Goal: Task Accomplishment & Management: Complete application form

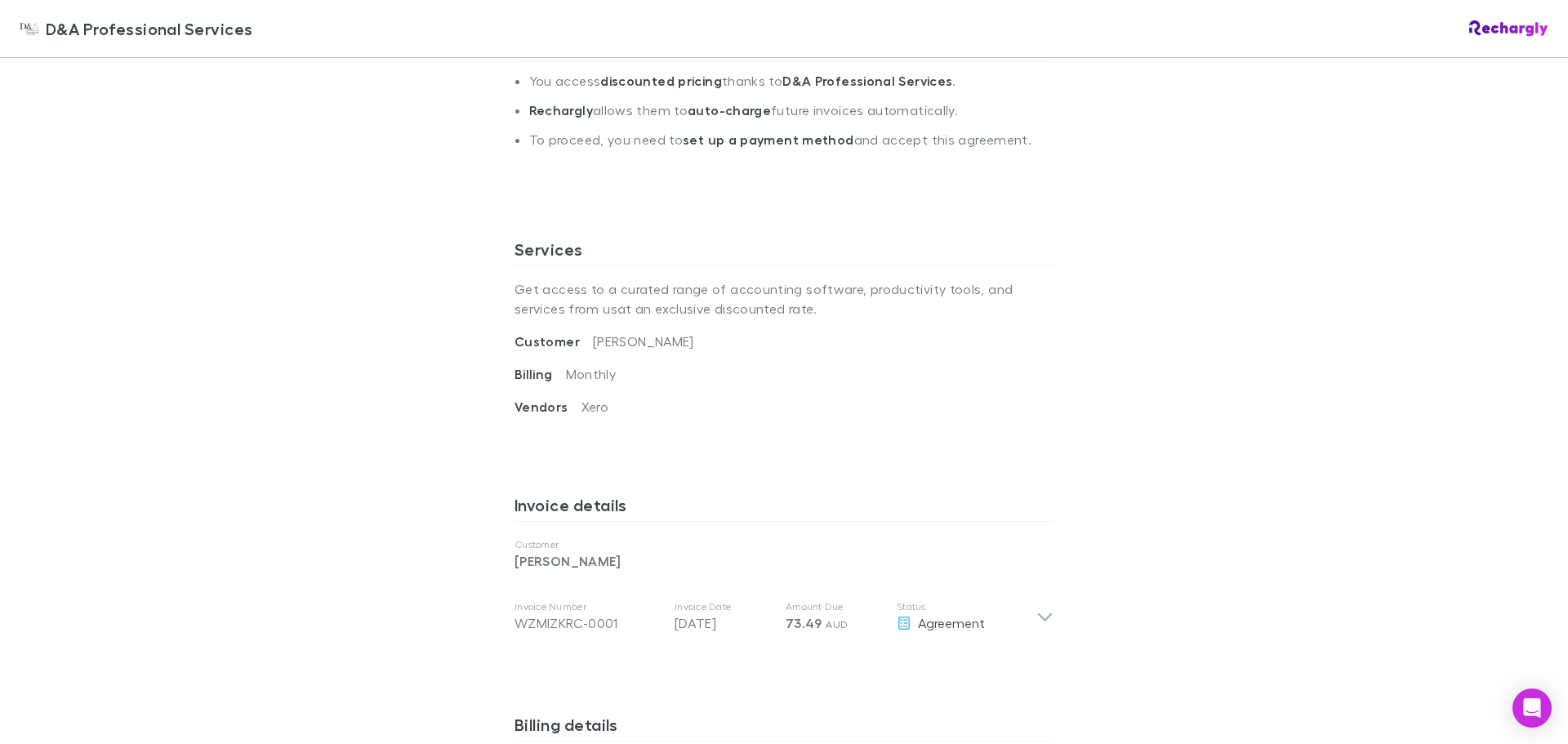
scroll to position [653, 0]
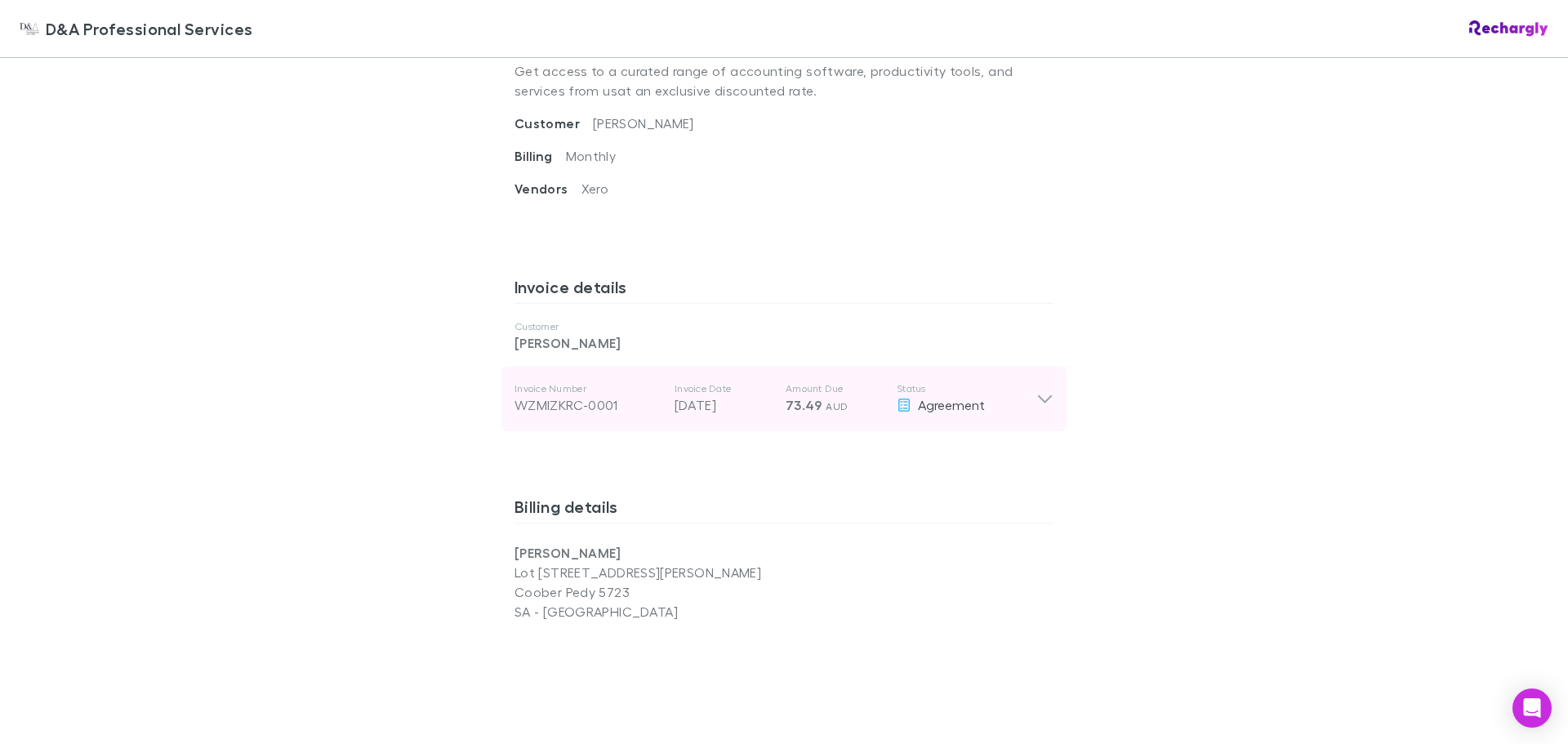
click at [1036, 401] on icon at bounding box center [1045, 399] width 18 height 20
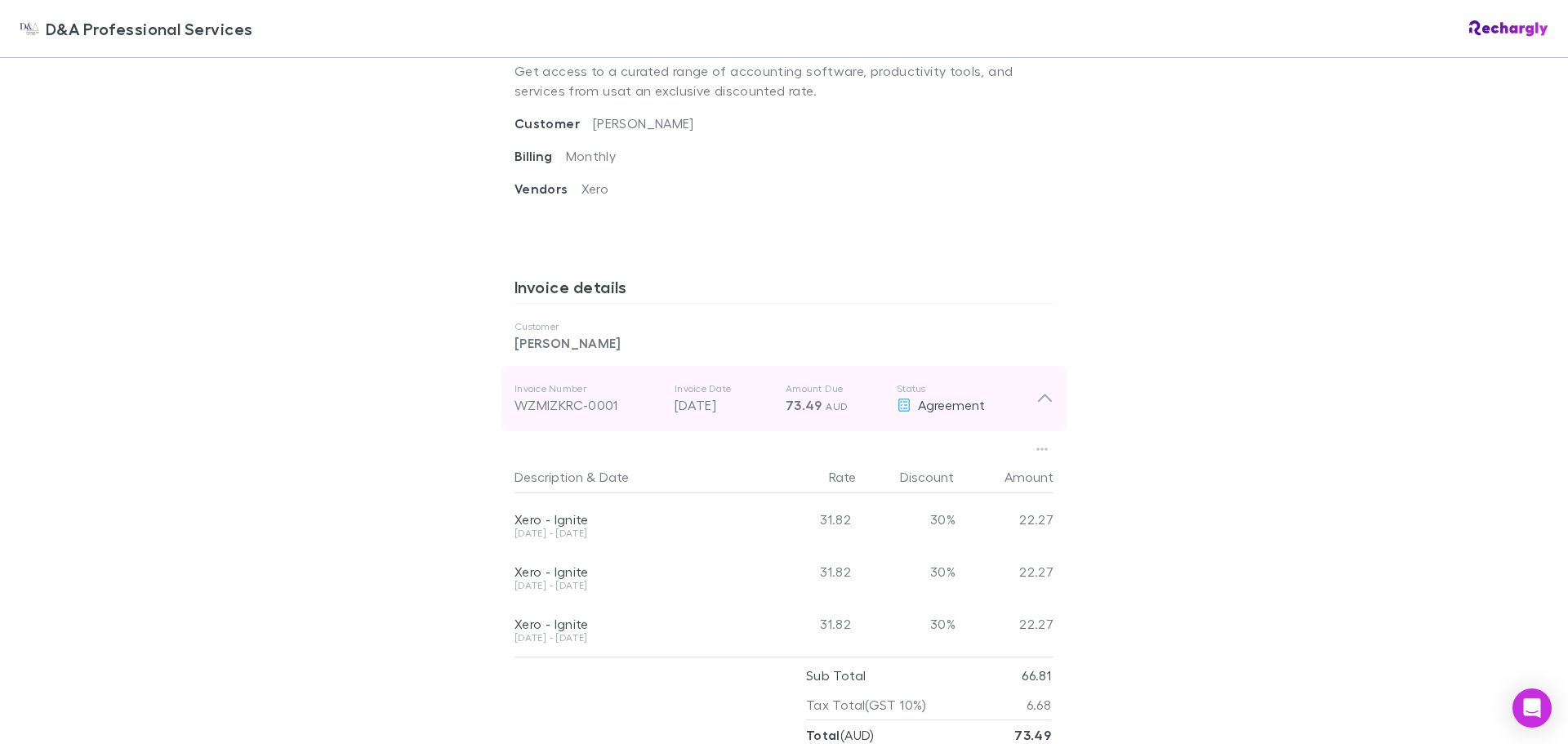
click at [1036, 398] on icon at bounding box center [1045, 399] width 18 height 20
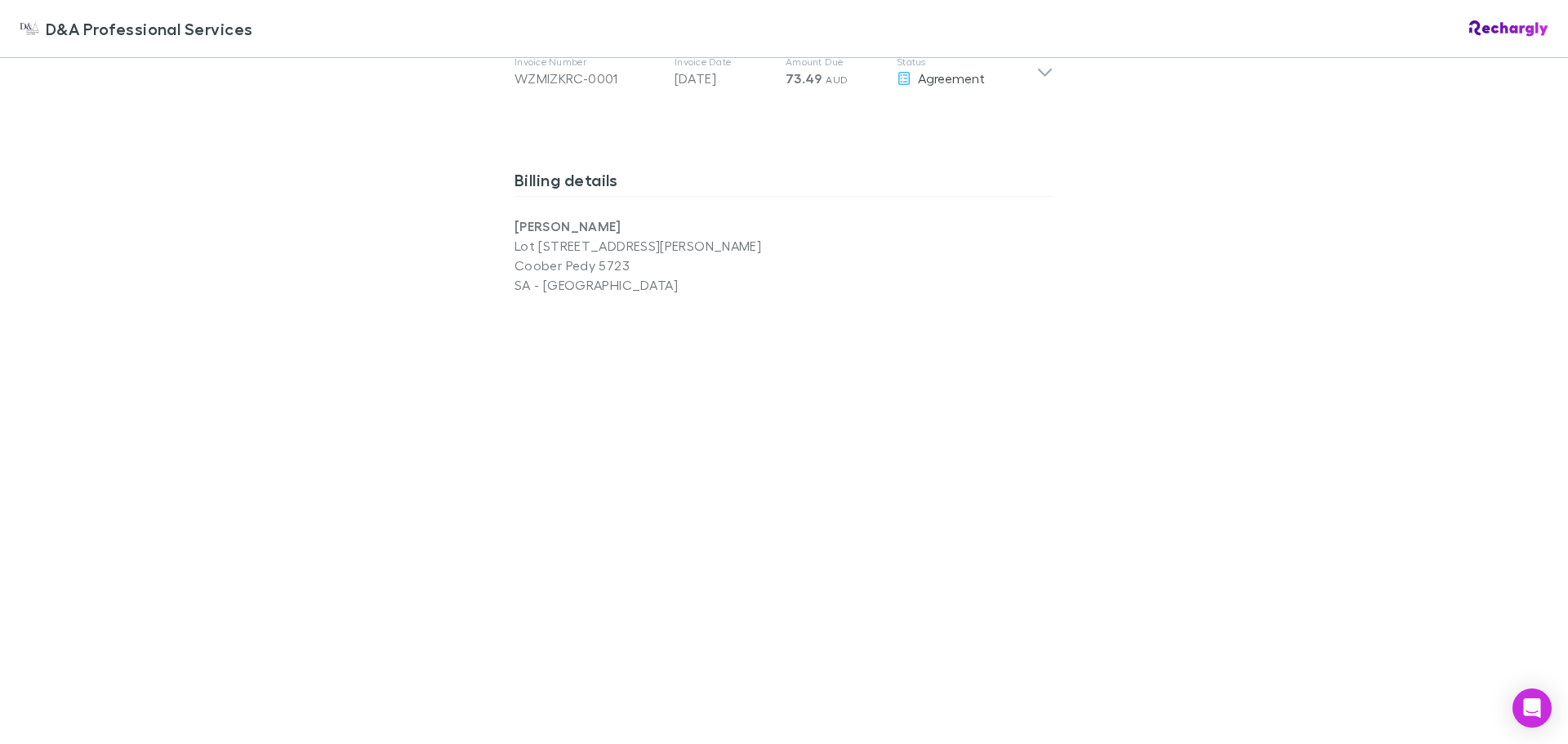
scroll to position [1306, 0]
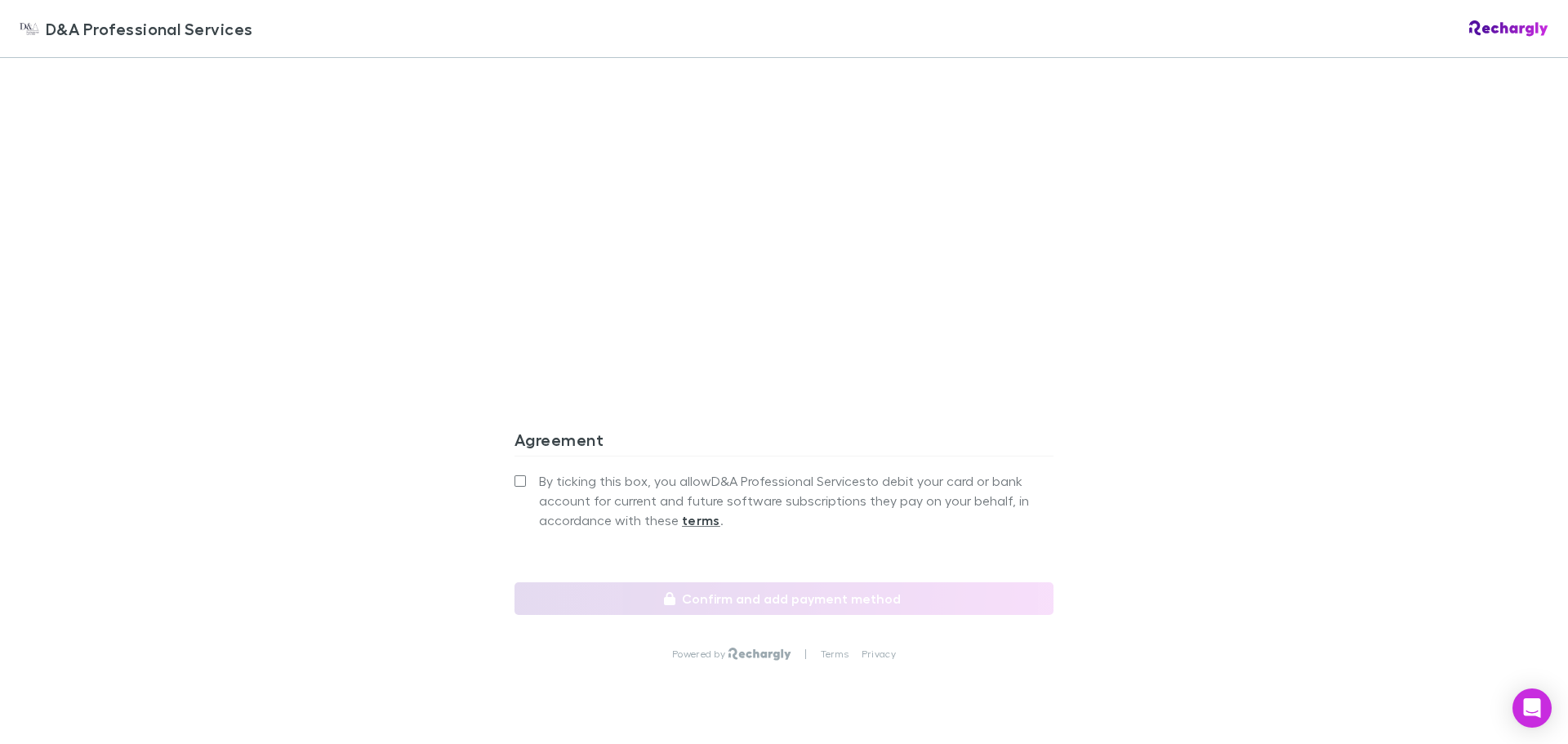
click at [541, 482] on span "By ticking this box, you allow D&A Professional Services to debit your card or …" at bounding box center [796, 501] width 514 height 59
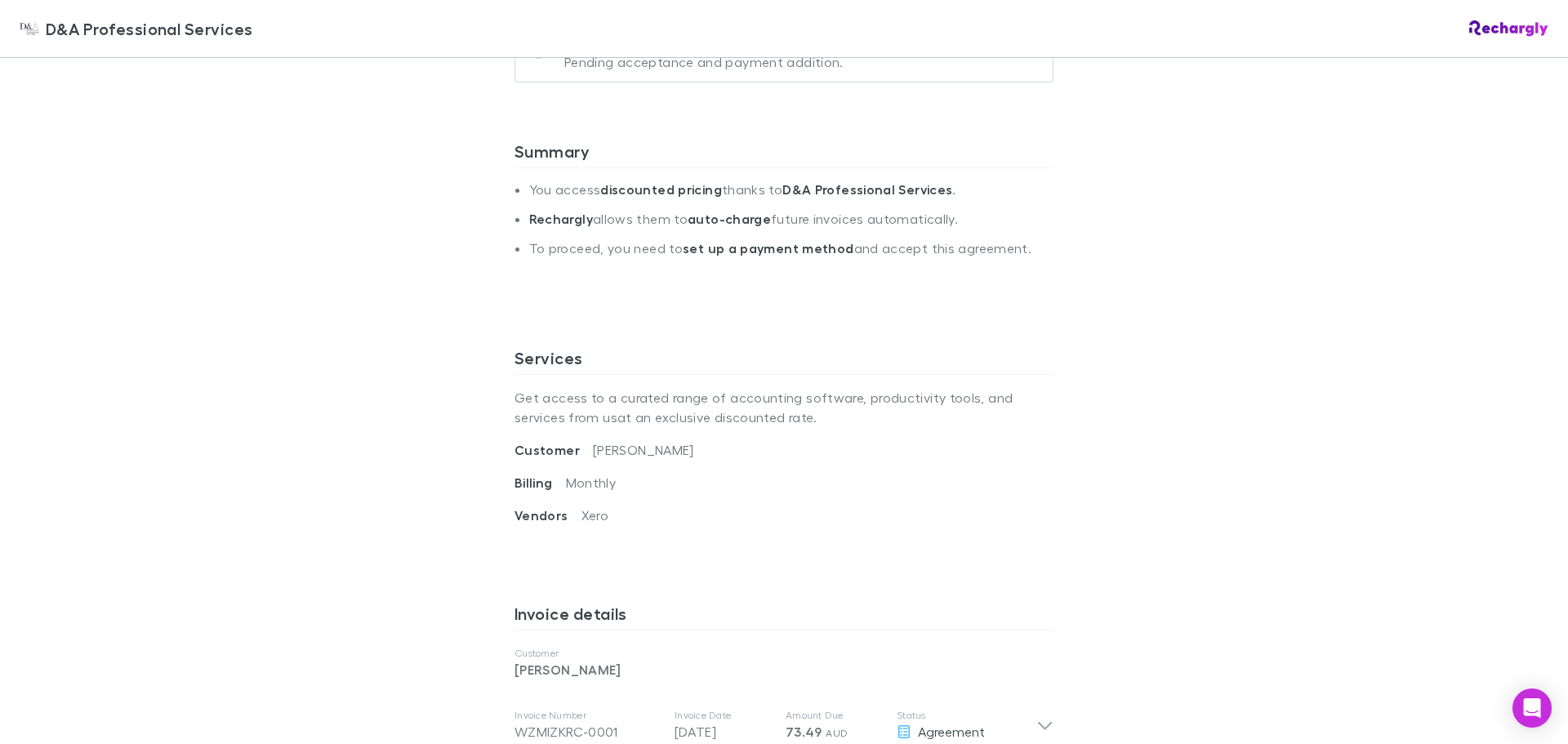
scroll to position [0, 0]
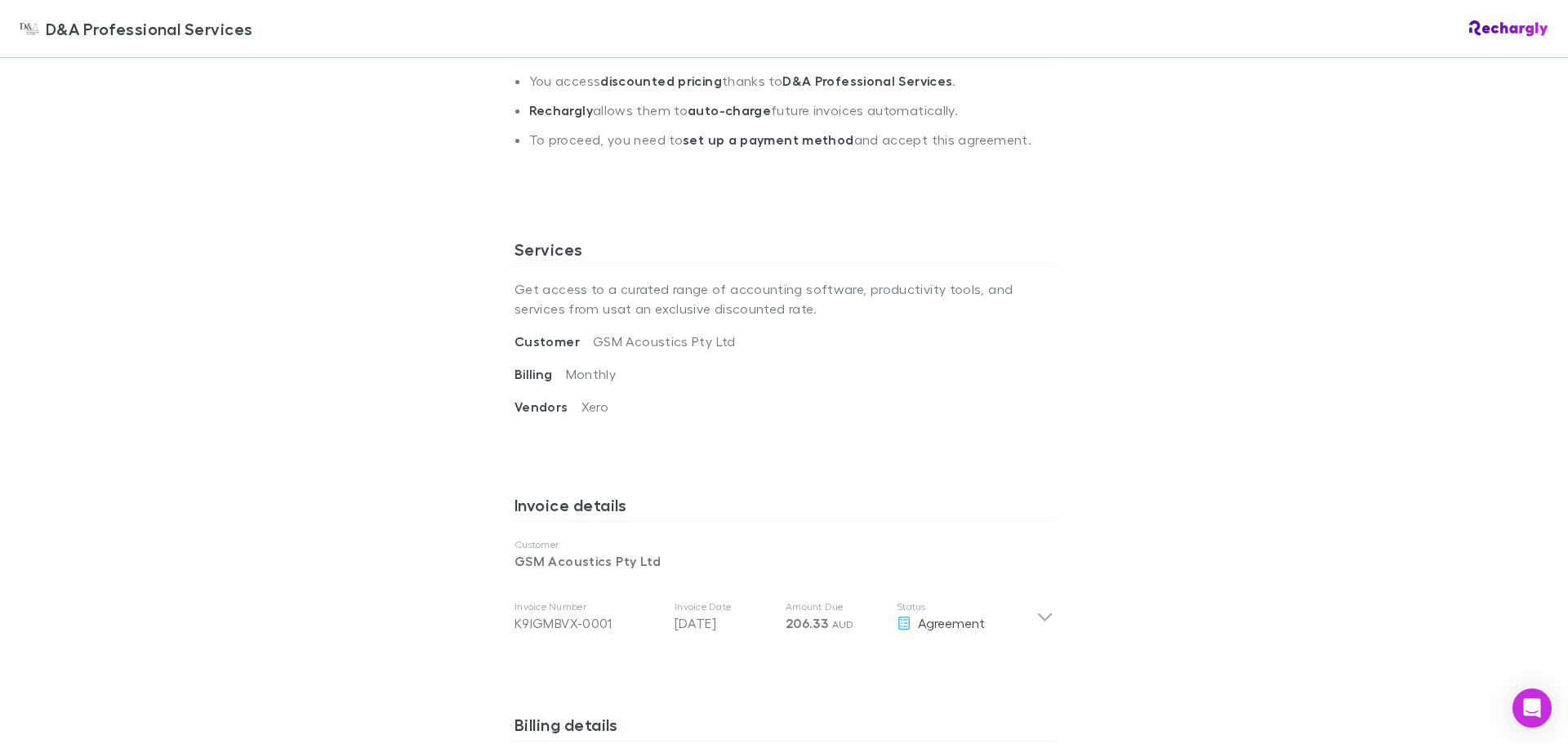
scroll to position [109, 0]
